Goal: Check status: Check status

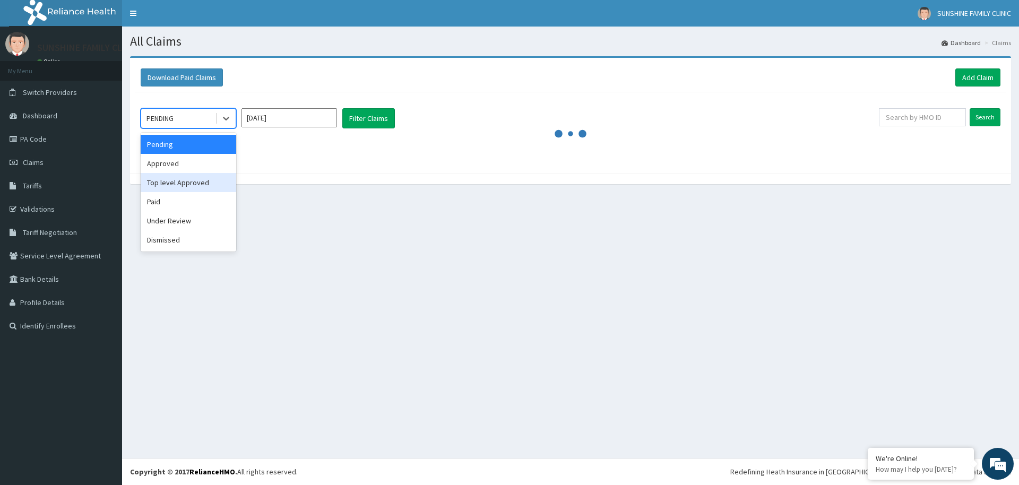
click at [152, 185] on div "Top level Approved" at bounding box center [189, 182] width 96 height 19
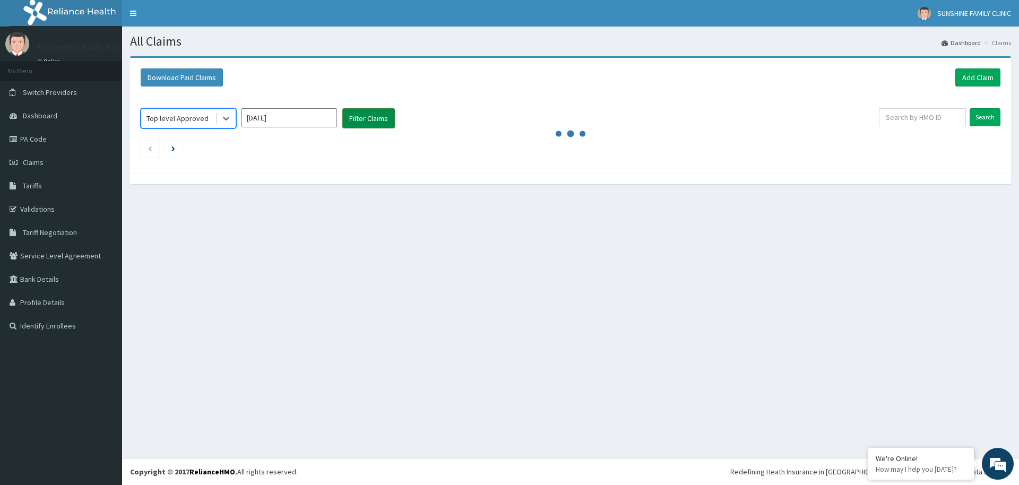
click at [365, 121] on button "Filter Claims" at bounding box center [368, 118] width 53 height 20
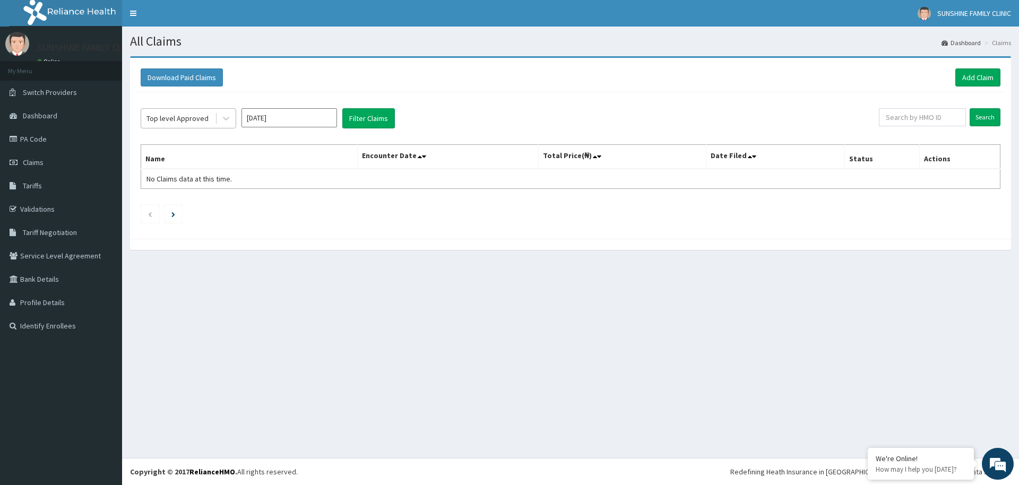
click at [200, 115] on div "Top level Approved" at bounding box center [177, 118] width 62 height 11
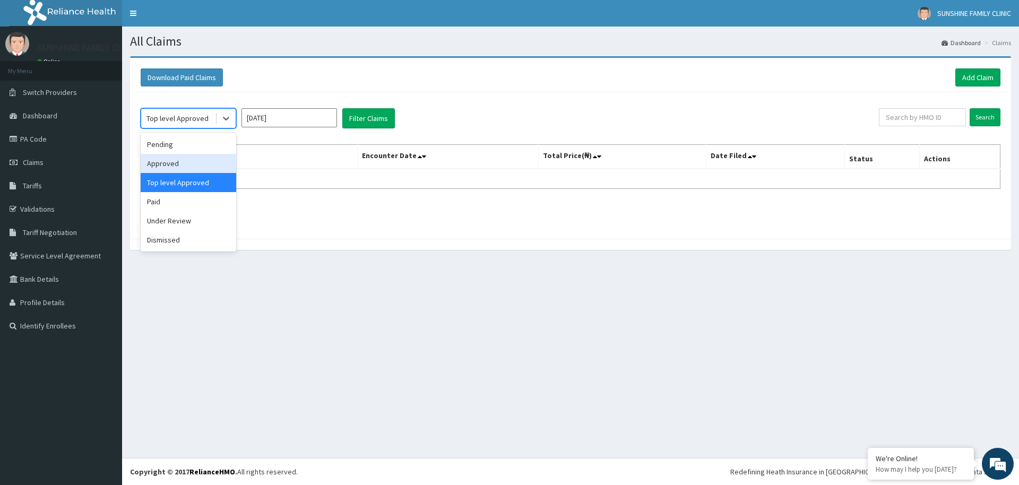
click at [161, 168] on div "Approved" at bounding box center [189, 163] width 96 height 19
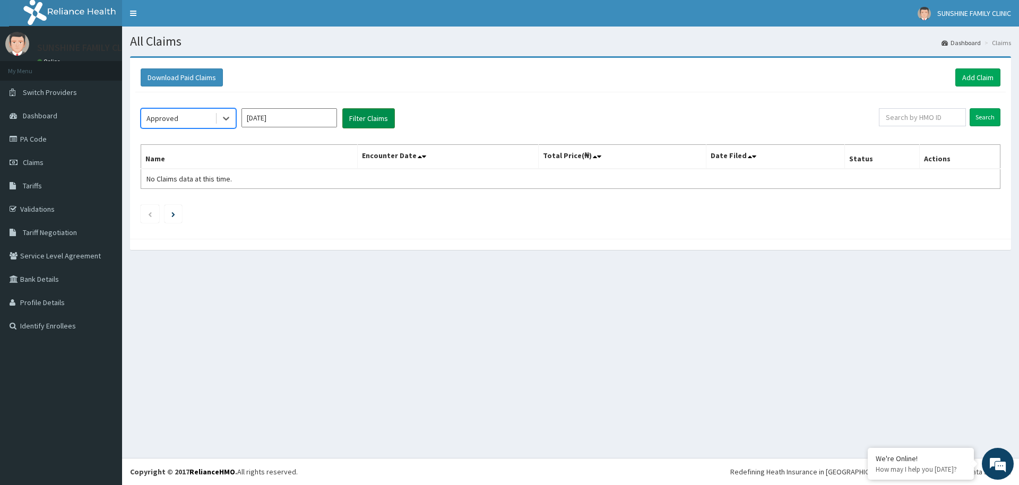
click at [371, 119] on button "Filter Claims" at bounding box center [368, 118] width 53 height 20
click at [210, 123] on div "Approved" at bounding box center [178, 118] width 74 height 17
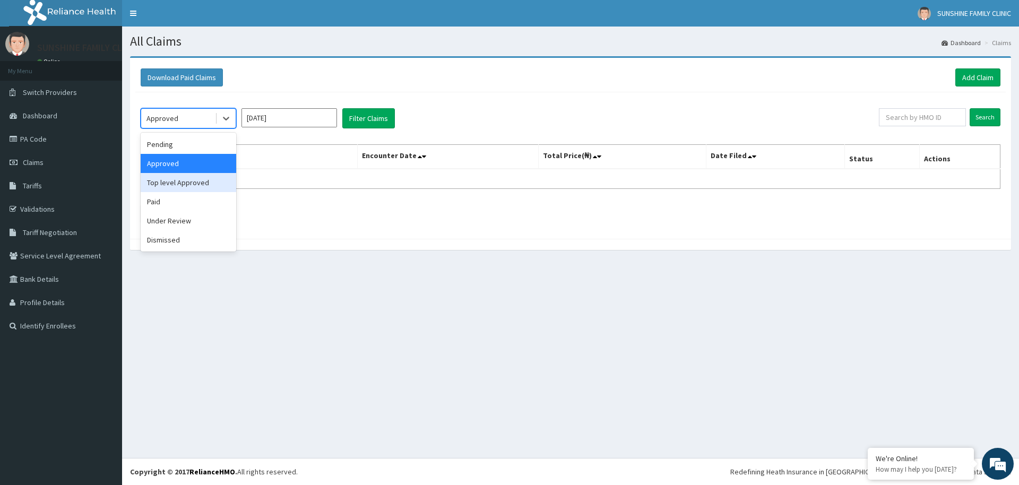
click at [182, 180] on div "Top level Approved" at bounding box center [189, 182] width 96 height 19
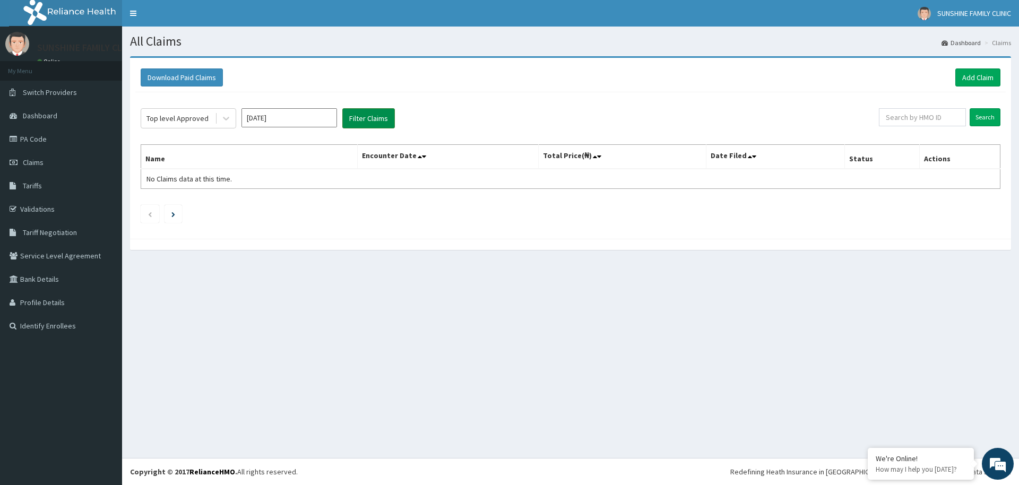
click at [358, 126] on button "Filter Claims" at bounding box center [368, 118] width 53 height 20
click at [357, 123] on button "Filter Claims" at bounding box center [368, 118] width 53 height 20
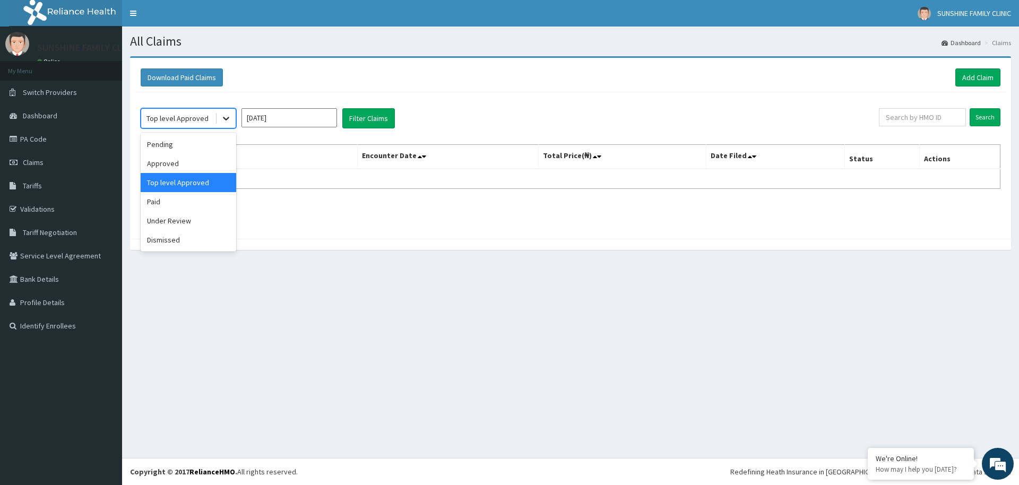
click at [218, 121] on div at bounding box center [225, 118] width 19 height 19
click at [161, 202] on div "Paid" at bounding box center [189, 201] width 96 height 19
click at [248, 120] on input "[DATE]" at bounding box center [289, 117] width 96 height 19
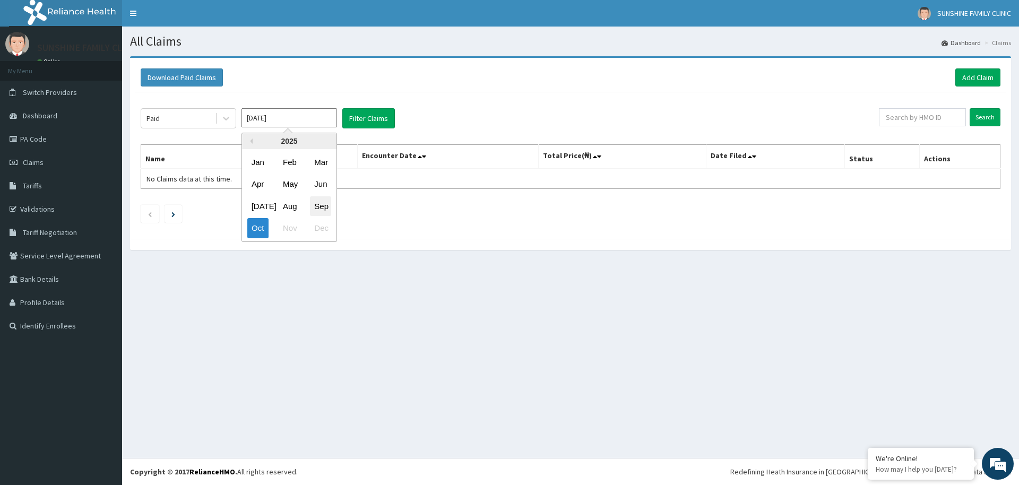
click at [309, 204] on div "[DATE] Aug Sep" at bounding box center [289, 206] width 94 height 22
click at [314, 205] on div "Sep" at bounding box center [320, 206] width 21 height 20
type input "[DATE]"
click at [370, 122] on button "Filter Claims" at bounding box center [368, 118] width 53 height 20
click at [225, 124] on div at bounding box center [225, 118] width 19 height 19
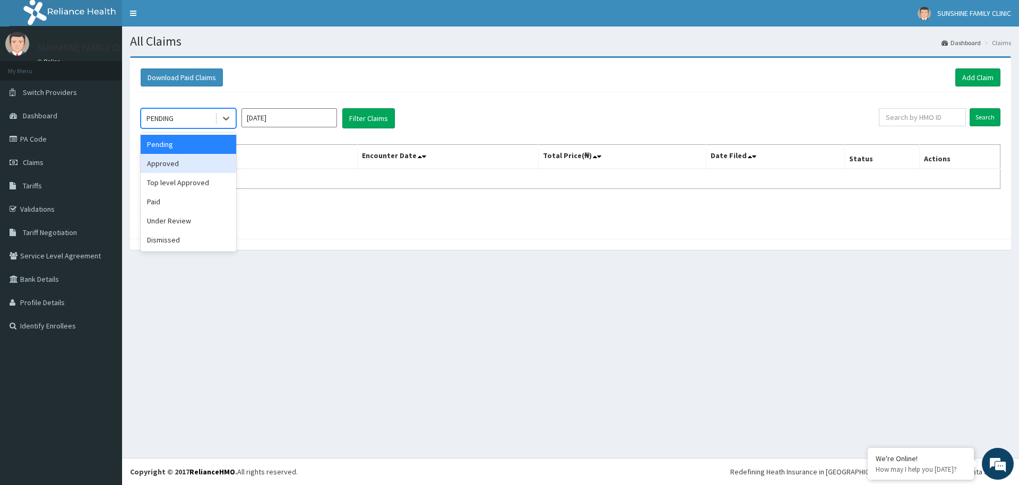
click at [179, 166] on div "Approved" at bounding box center [189, 163] width 96 height 19
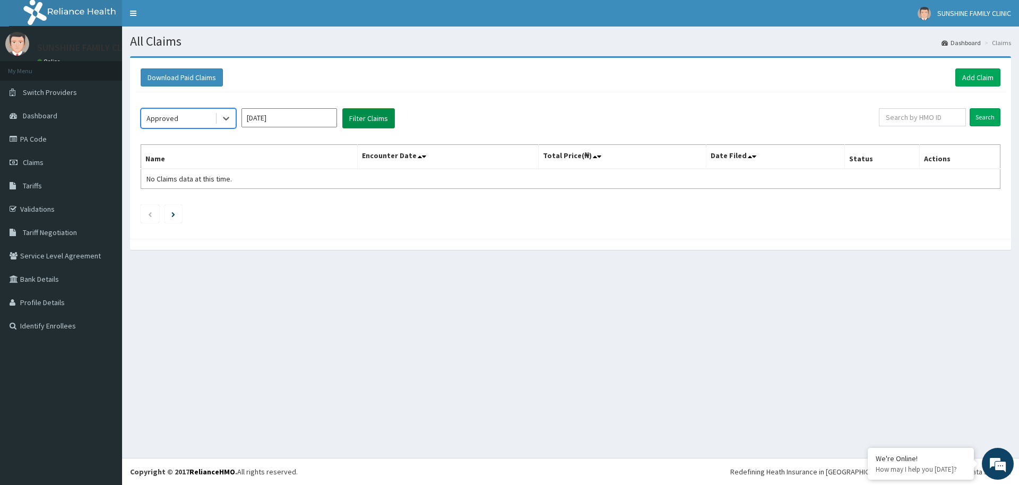
click at [388, 115] on button "Filter Claims" at bounding box center [368, 118] width 53 height 20
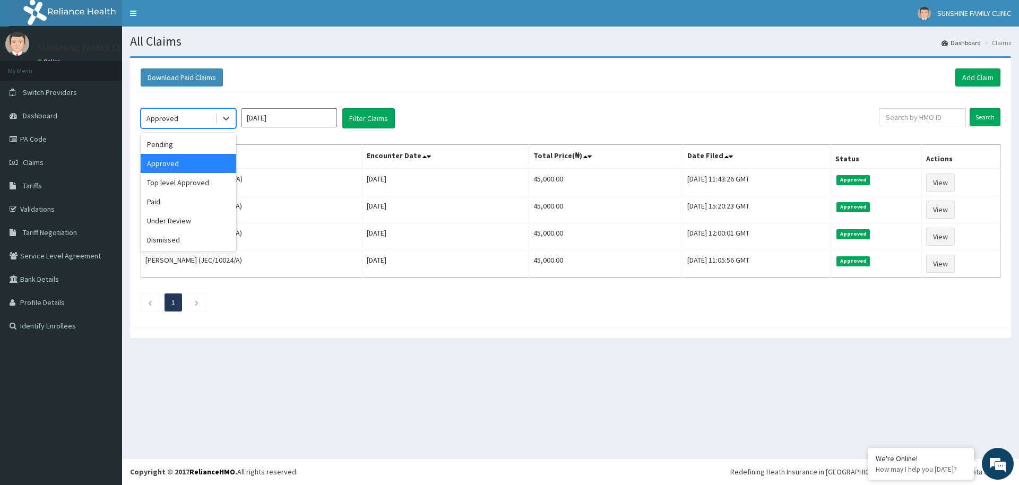
click at [213, 124] on div "Approved" at bounding box center [178, 118] width 74 height 17
click at [190, 218] on div "Under Review" at bounding box center [189, 220] width 96 height 19
click at [273, 116] on input "[DATE]" at bounding box center [289, 117] width 96 height 19
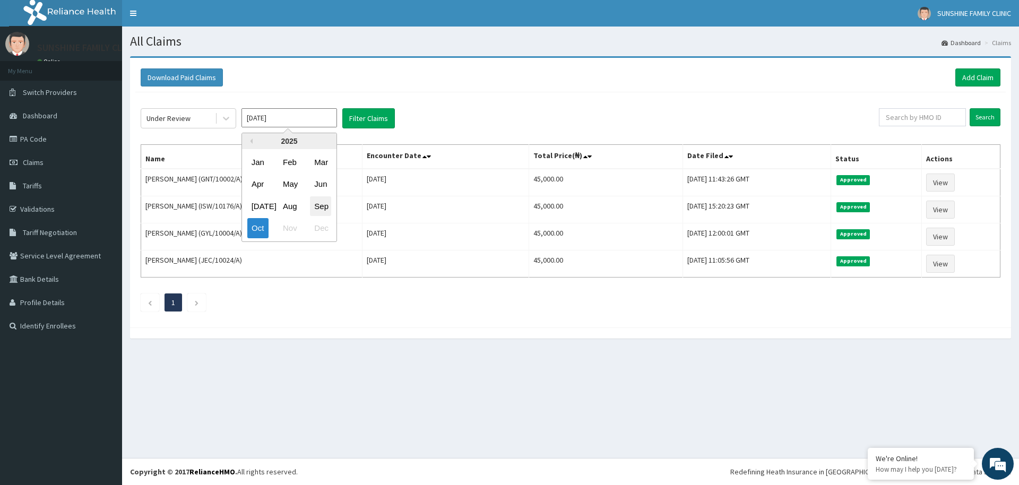
drag, startPoint x: 332, startPoint y: 204, endPoint x: 319, endPoint y: 206, distance: 13.4
click at [322, 205] on div "[DATE] Aug Sep" at bounding box center [289, 206] width 94 height 22
click at [319, 206] on div "Sep" at bounding box center [320, 206] width 21 height 20
click at [361, 111] on button "Filter Claims" at bounding box center [368, 118] width 53 height 20
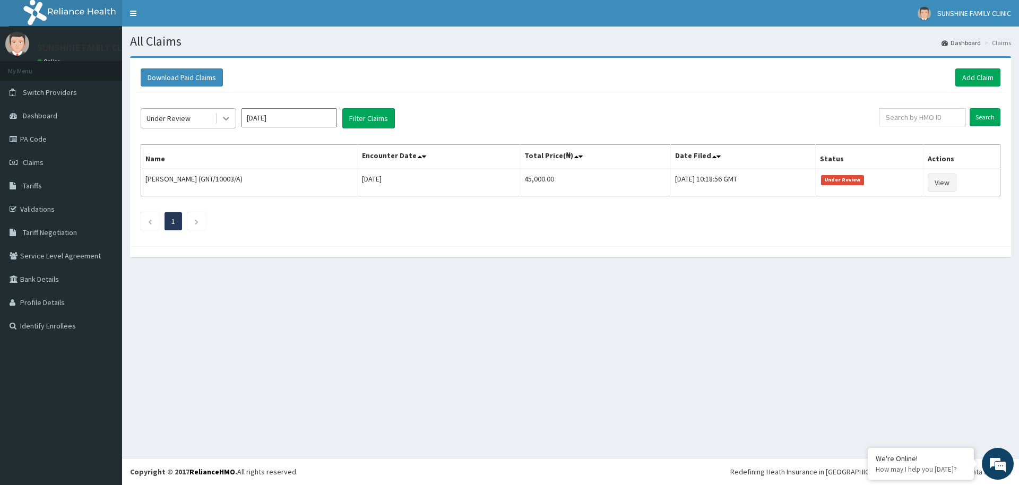
click at [224, 119] on icon at bounding box center [226, 119] width 6 height 4
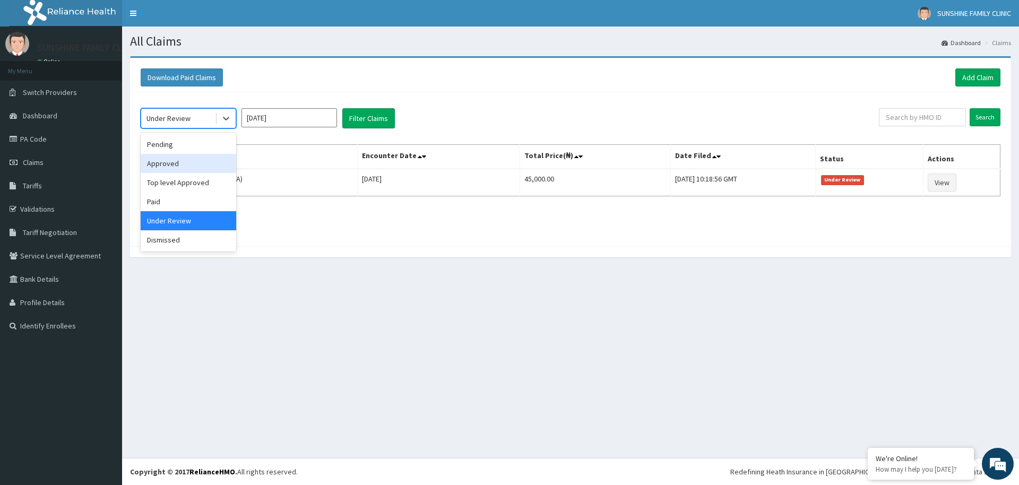
click at [164, 170] on div "Approved" at bounding box center [189, 163] width 96 height 19
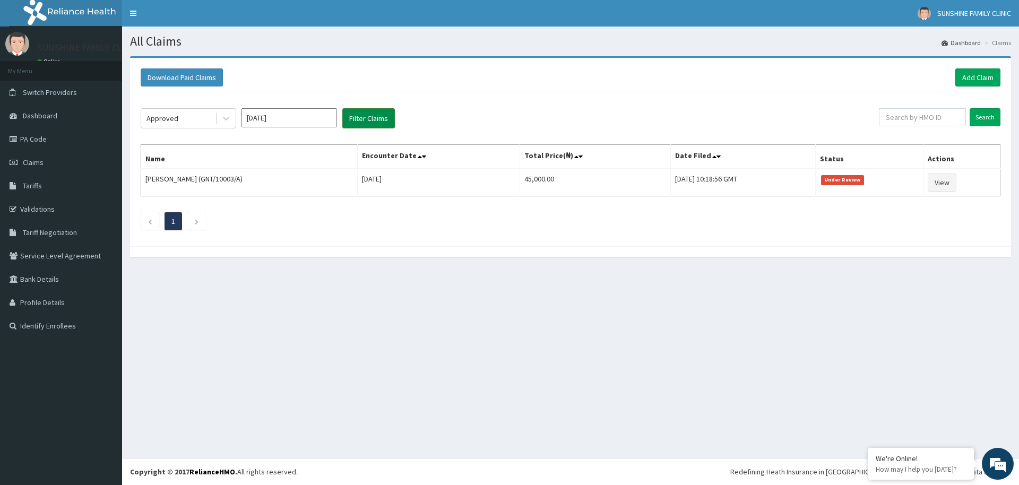
click at [371, 125] on button "Filter Claims" at bounding box center [368, 118] width 53 height 20
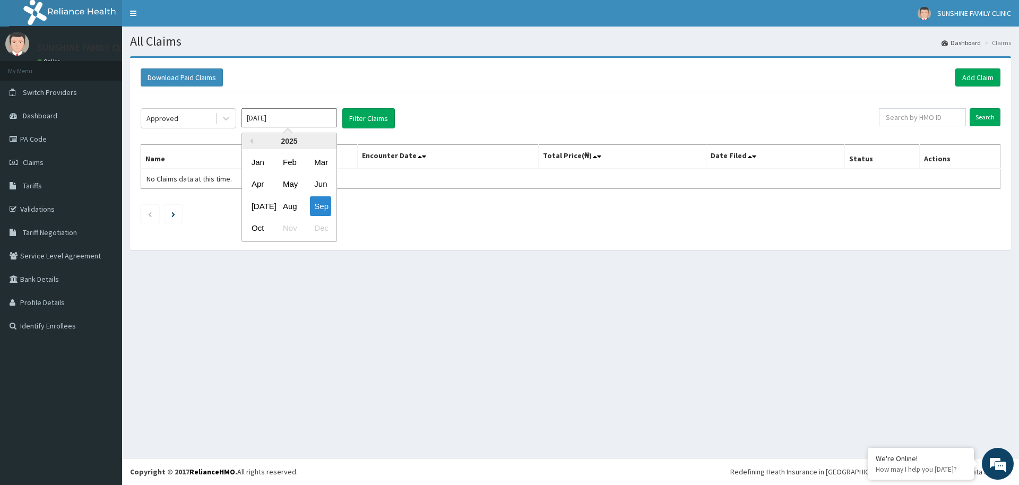
click at [288, 120] on input "[DATE]" at bounding box center [289, 117] width 96 height 19
click at [256, 224] on div "Oct" at bounding box center [257, 229] width 21 height 20
type input "[DATE]"
click at [374, 115] on button "Filter Claims" at bounding box center [368, 118] width 53 height 20
